Goal: Find specific page/section: Find specific page/section

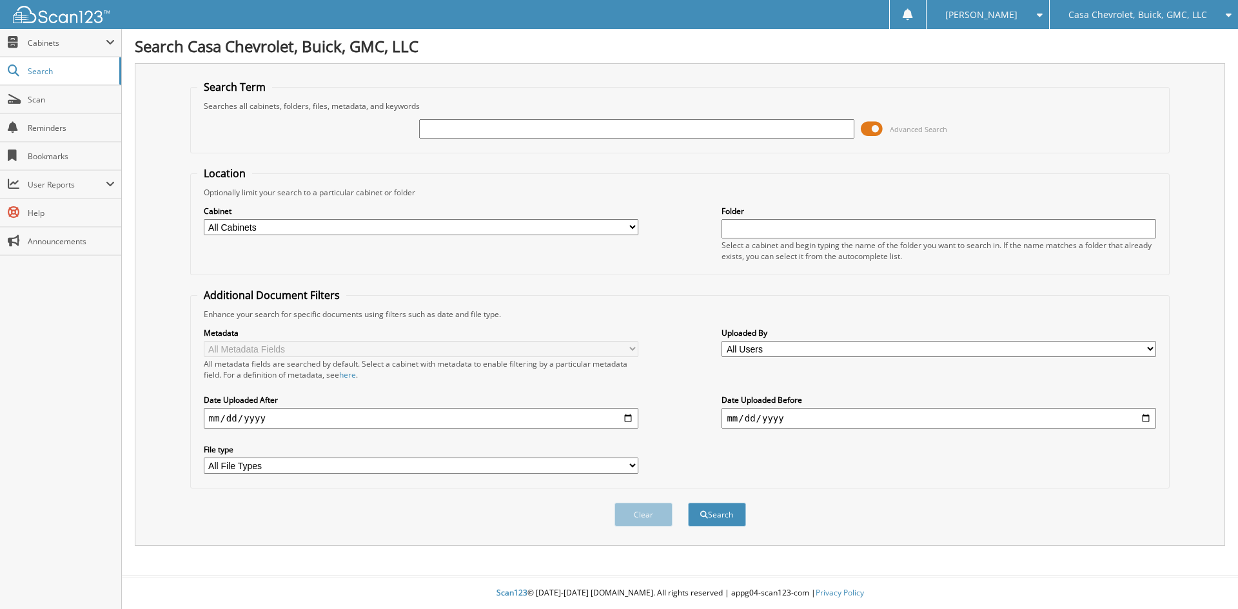
click at [558, 130] on input "text" at bounding box center [636, 128] width 435 height 19
type input "ju2375"
click at [688, 503] on button "Search" at bounding box center [717, 515] width 58 height 24
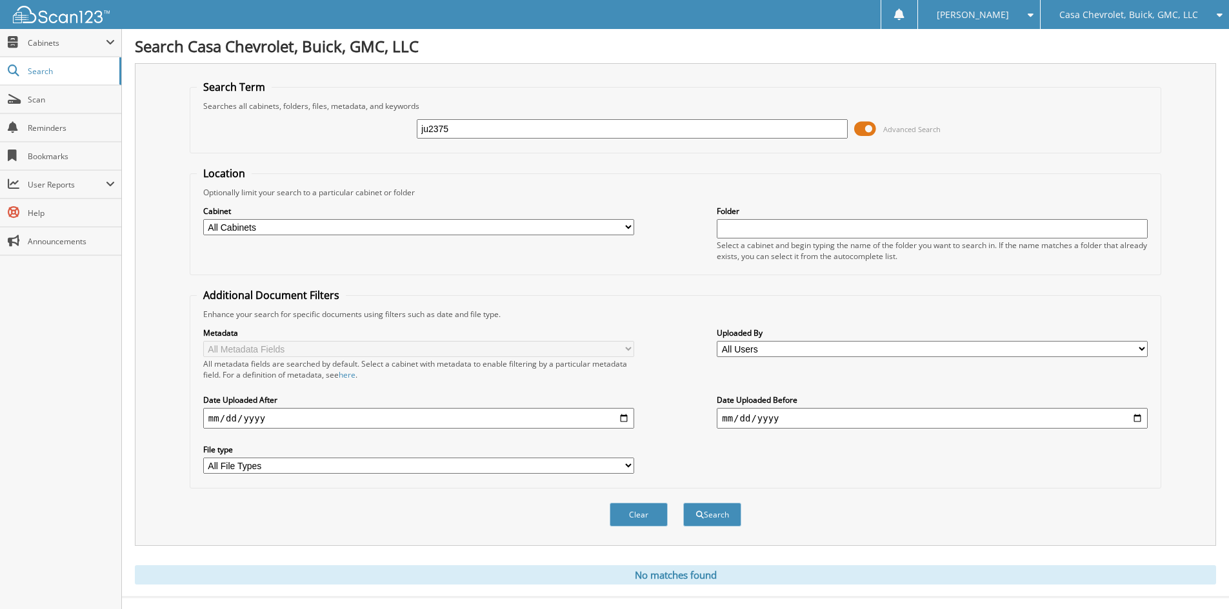
click at [345, 217] on div "Cabinet All Cabinets 2022 PAYABLES CAR DEALS PARTS SERVICE RO Needs Filing" at bounding box center [418, 220] width 431 height 32
click at [336, 223] on select "All Cabinets 2022 PAYABLES CAR DEALS PARTS SERVICE RO Needs Filing" at bounding box center [418, 227] width 431 height 16
click at [1158, 11] on span "Casa Chevrolet, Buick, GMC, LLC" at bounding box center [1128, 15] width 139 height 8
click at [1096, 49] on link "Casa Hamamatsu, LLC dba Casa Honda, CDJR" at bounding box center [1134, 46] width 188 height 35
